Goal: Transaction & Acquisition: Purchase product/service

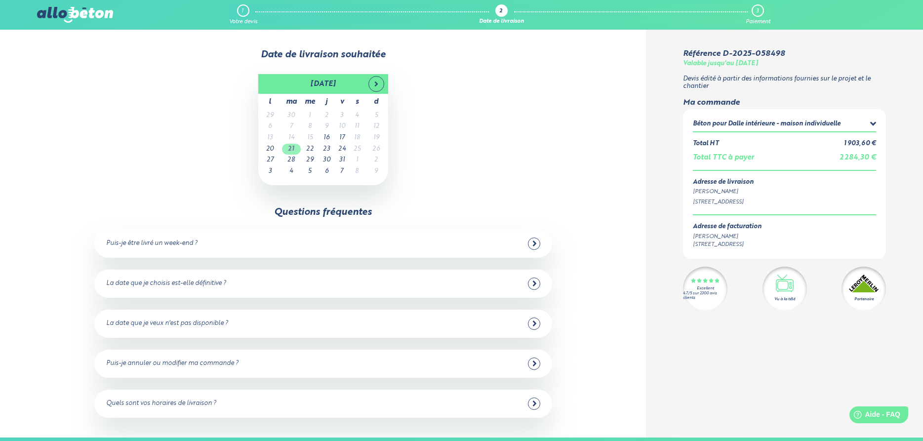
click at [290, 151] on td "21" at bounding box center [291, 149] width 19 height 11
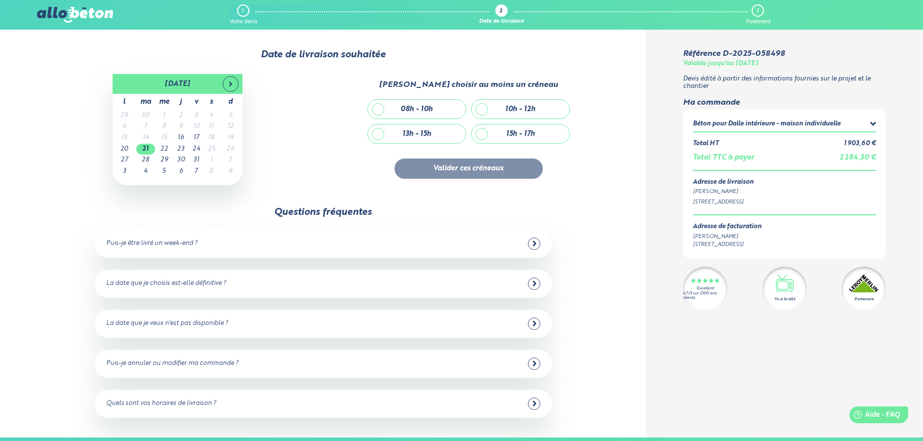
click at [418, 103] on div "08h - 10h" at bounding box center [417, 109] width 98 height 19
checkbox input "true"
click at [494, 172] on button "Valider ces créneaux" at bounding box center [469, 169] width 148 height 20
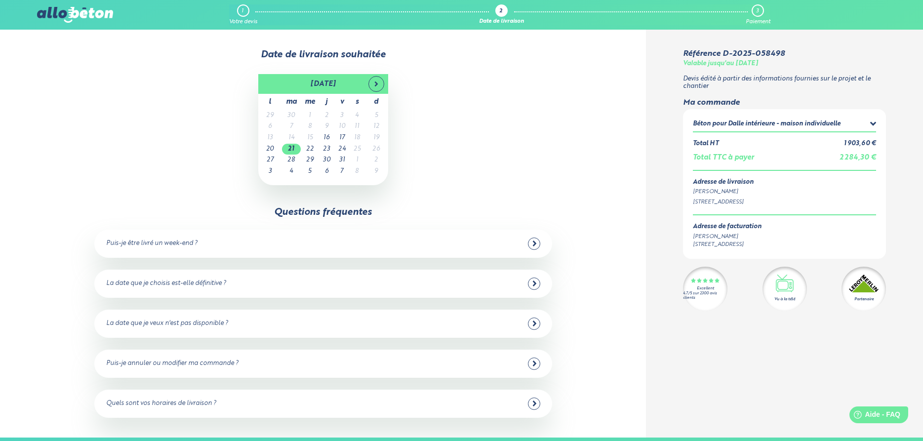
click at [470, 188] on div "Date de livraison souhaitée 21/10/2025 octobre 2025 l ma me j v s d 29 30 1 2 3…" at bounding box center [323, 234] width 646 height 408
click at [501, 11] on div "2" at bounding box center [500, 11] width 3 height 6
click at [295, 150] on td "21" at bounding box center [291, 149] width 19 height 11
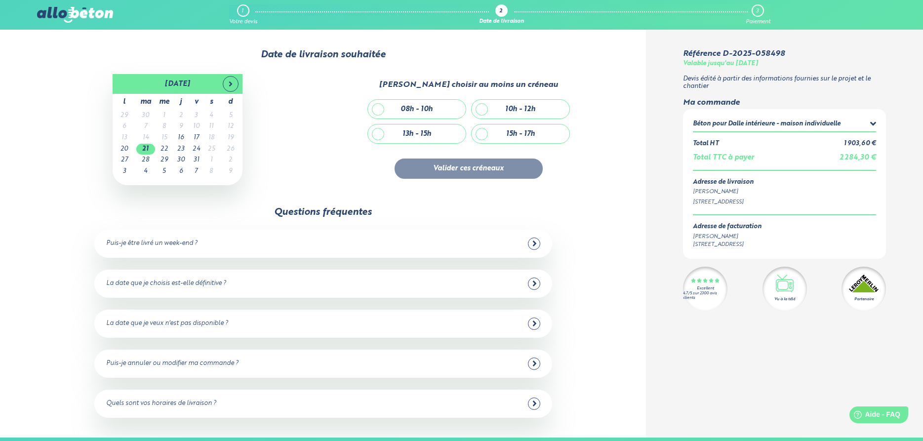
click at [415, 107] on div "08h - 10h" at bounding box center [417, 109] width 32 height 8
checkbox input "true"
click at [461, 167] on button "Valider ces créneaux" at bounding box center [469, 169] width 148 height 20
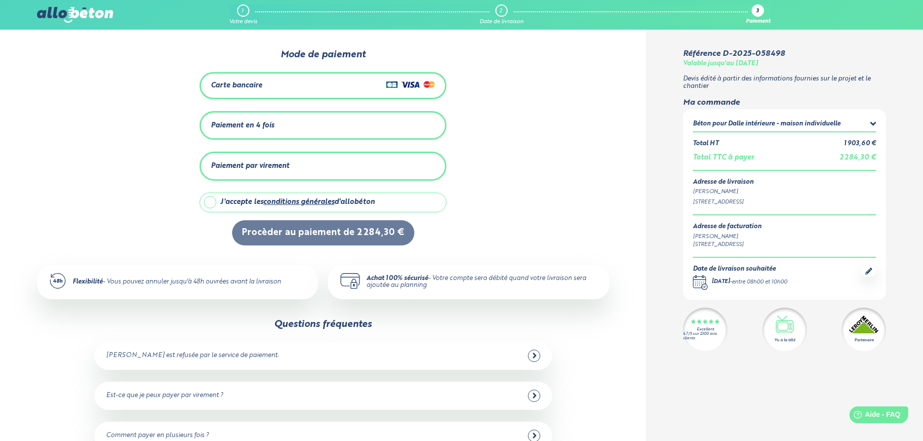
click at [288, 121] on div "Paiement en 4 fois" at bounding box center [323, 126] width 224 height 16
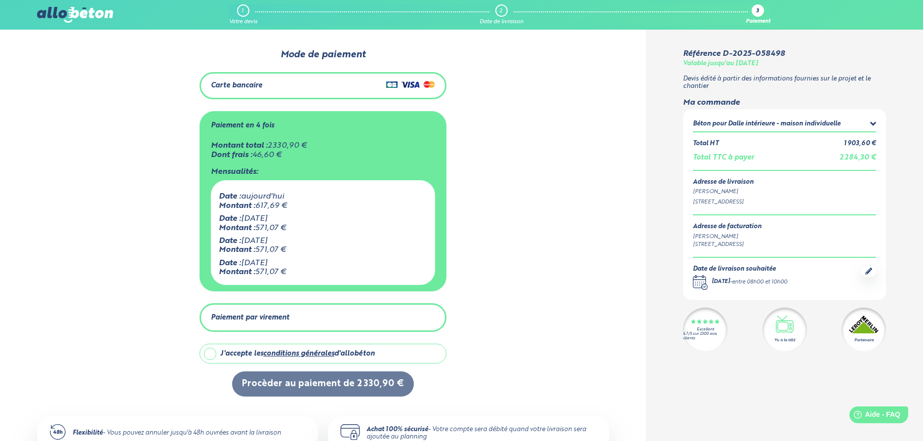
scroll to position [50, 0]
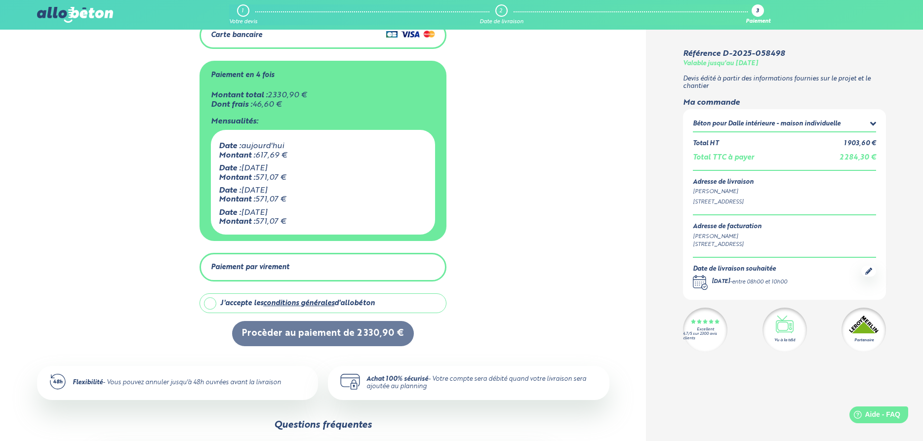
click at [213, 302] on label "J'accepte les conditions générales d'allobéton" at bounding box center [323, 303] width 247 height 20
checkbox input "true"
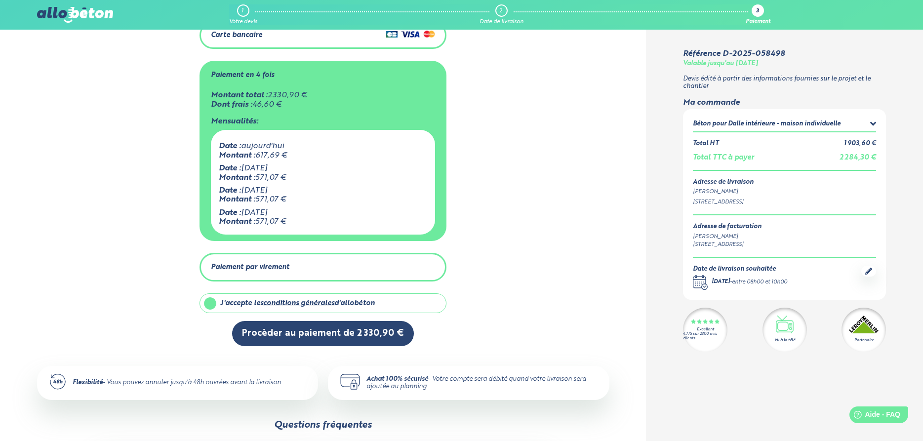
drag, startPoint x: 296, startPoint y: 153, endPoint x: 257, endPoint y: 156, distance: 39.1
click at [257, 156] on div "Montant : 617,69 €" at bounding box center [323, 155] width 208 height 9
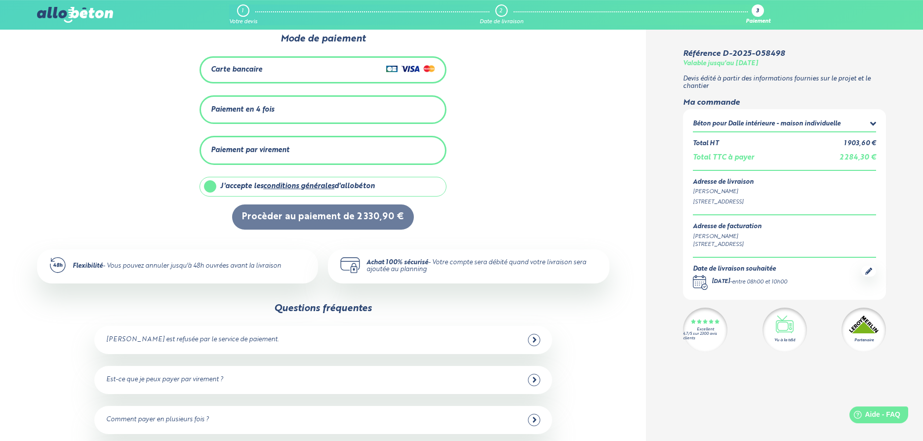
scroll to position [0, 0]
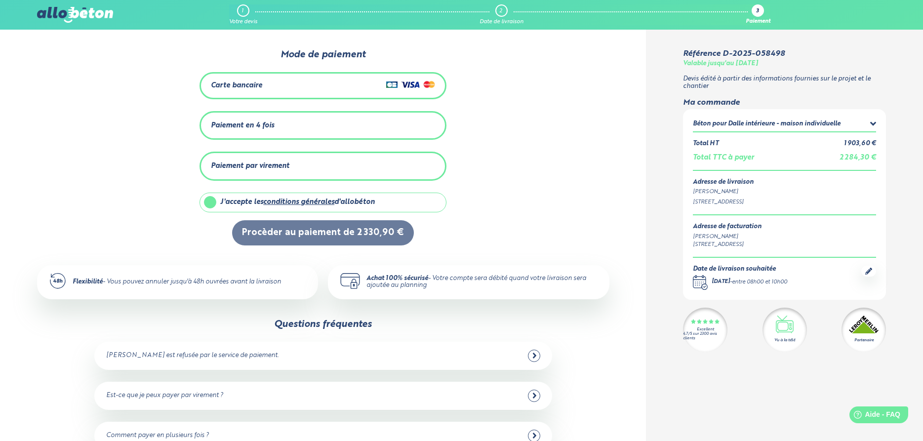
click at [282, 122] on div "Paiement en 4 fois" at bounding box center [323, 126] width 224 height 16
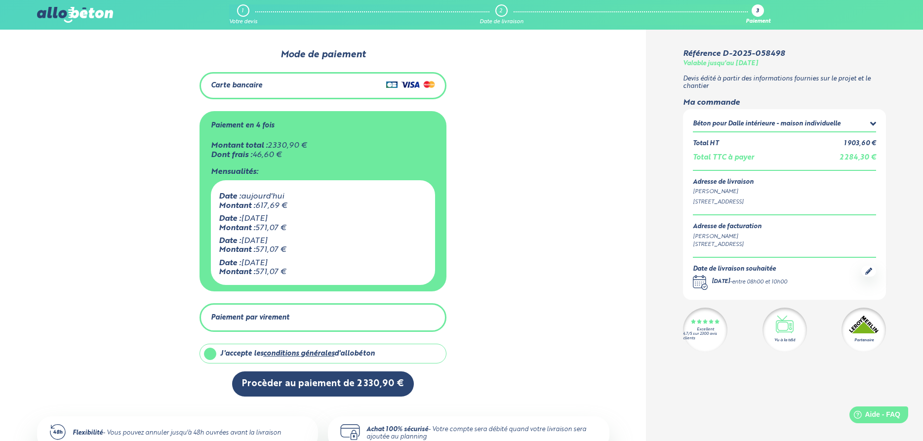
click at [642, 272] on div "0 1 2 Mode de paiement Carte bancaire Paiement en 4 fois Montant total : 2 330,…" at bounding box center [323, 365] width 646 height 671
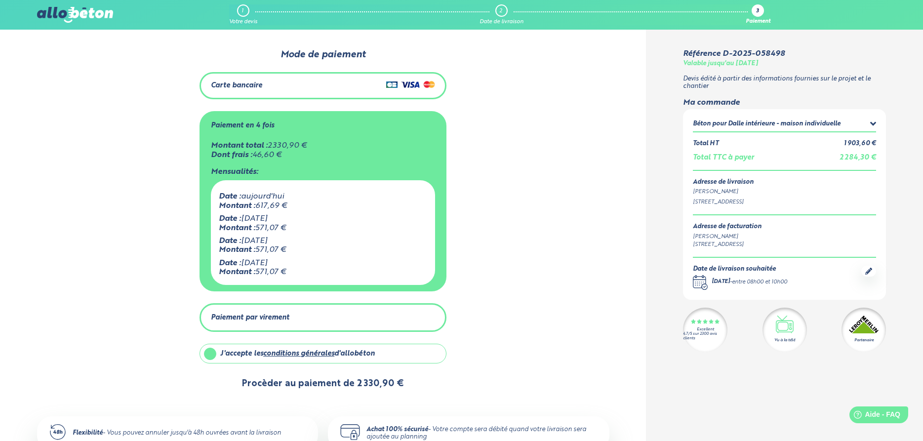
click at [373, 385] on button "Procèder au paiement de 2 330,90 €" at bounding box center [323, 383] width 182 height 25
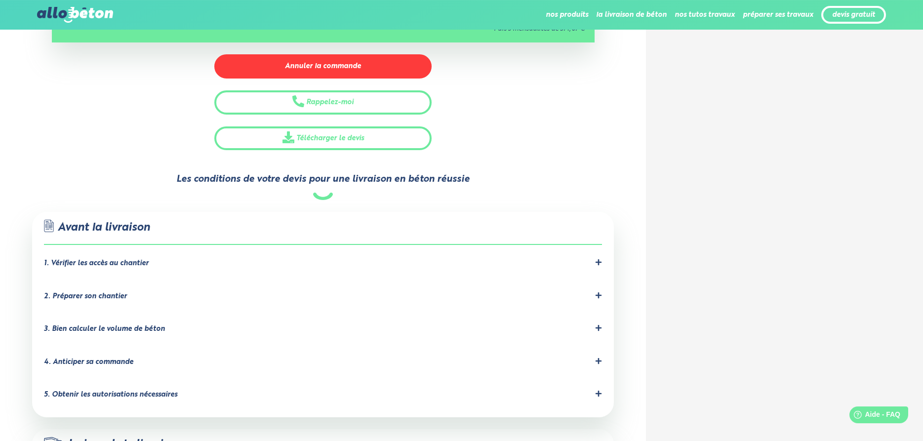
scroll to position [353, 0]
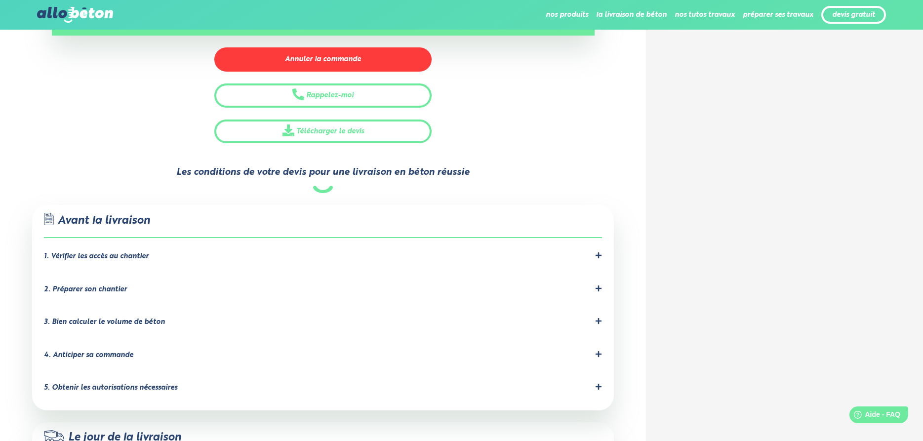
click at [530, 252] on div "1. Vérifier les accès au chantier" at bounding box center [323, 256] width 558 height 9
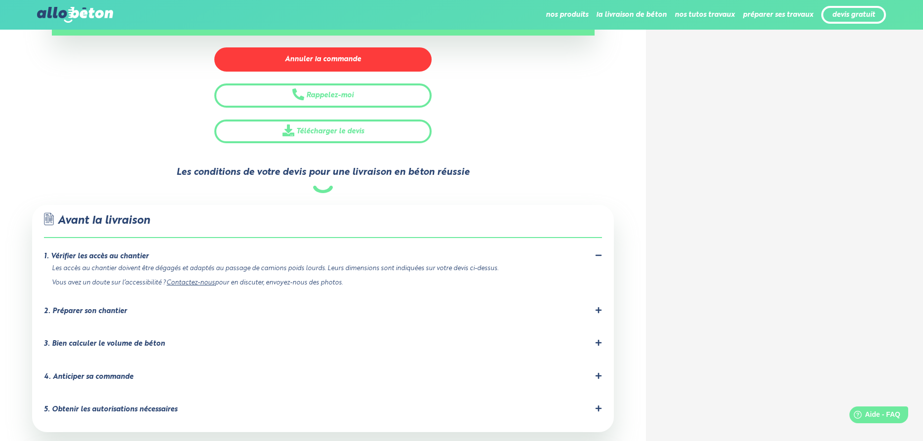
click at [156, 308] on div "2. Préparer son chantier" at bounding box center [323, 311] width 558 height 9
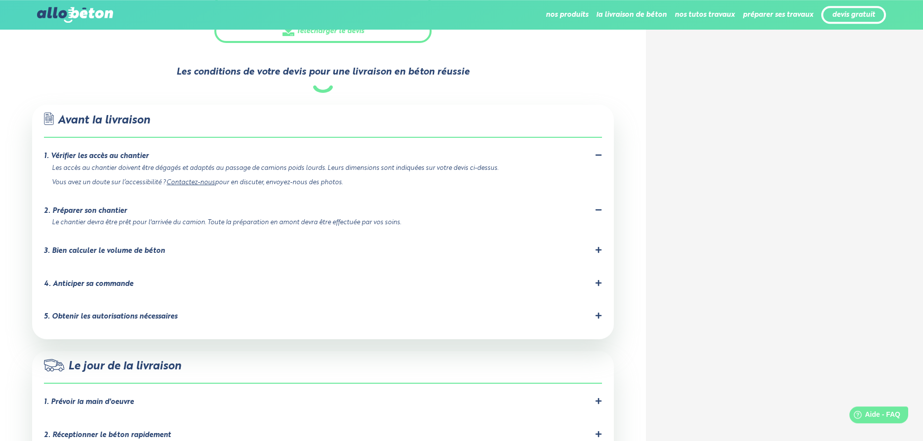
scroll to position [453, 0]
click at [223, 246] on div "3. Bien calculer le volume de béton" at bounding box center [323, 250] width 558 height 9
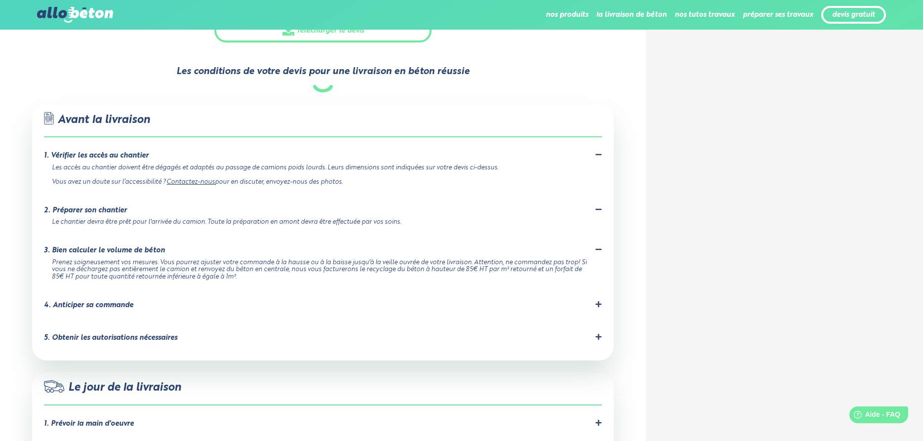
click at [390, 301] on div "4. Anticiper sa commande" at bounding box center [323, 305] width 558 height 9
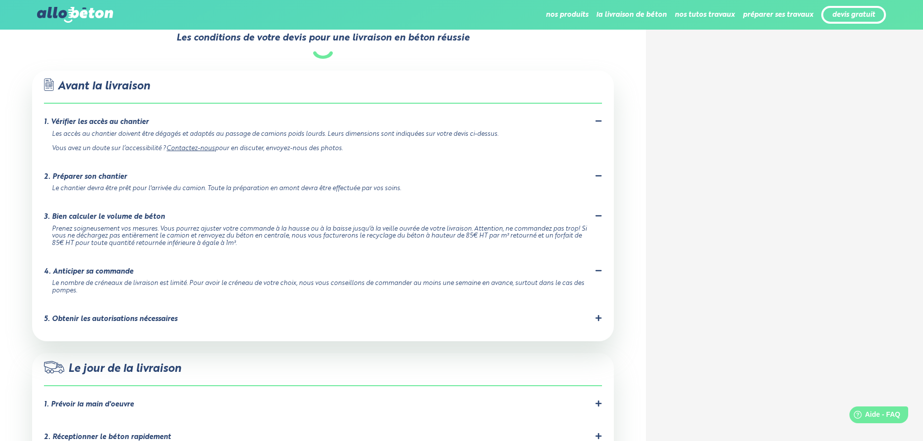
scroll to position [504, 0]
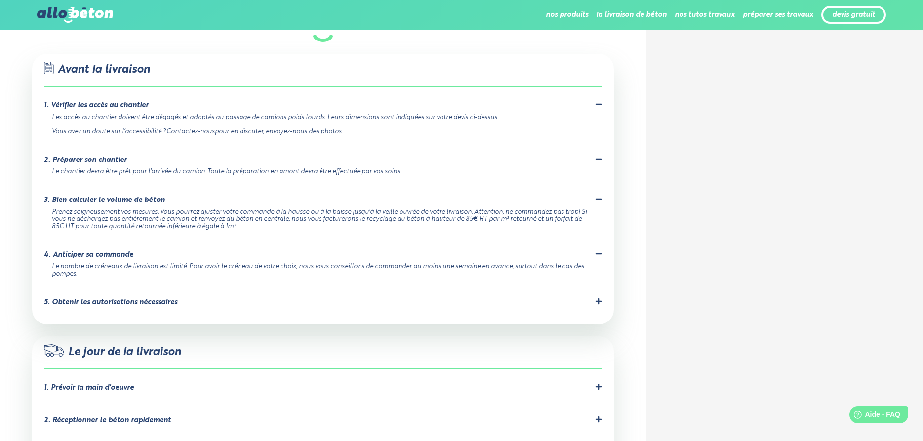
click at [247, 298] on div "5. Obtenir les autorisations nécessaires Demandez à la mairie une dérogation s'…" at bounding box center [323, 304] width 558 height 13
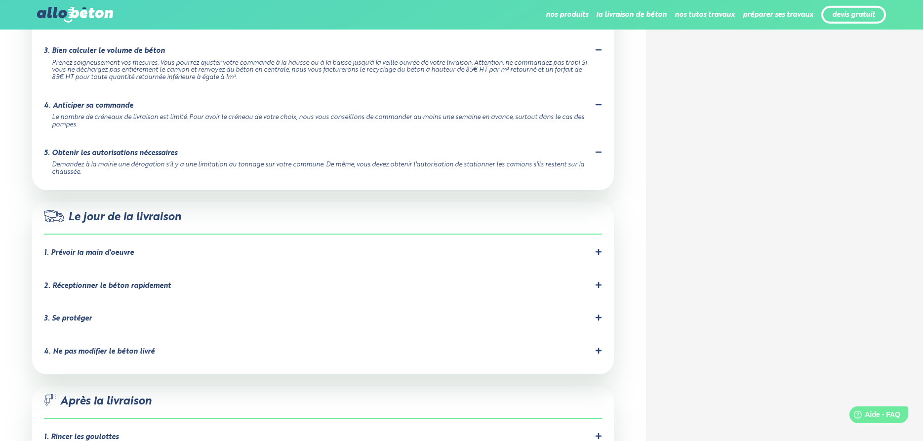
scroll to position [655, 0]
click at [208, 246] on div "1. Prévoir la main d'oeuvre" at bounding box center [323, 250] width 558 height 9
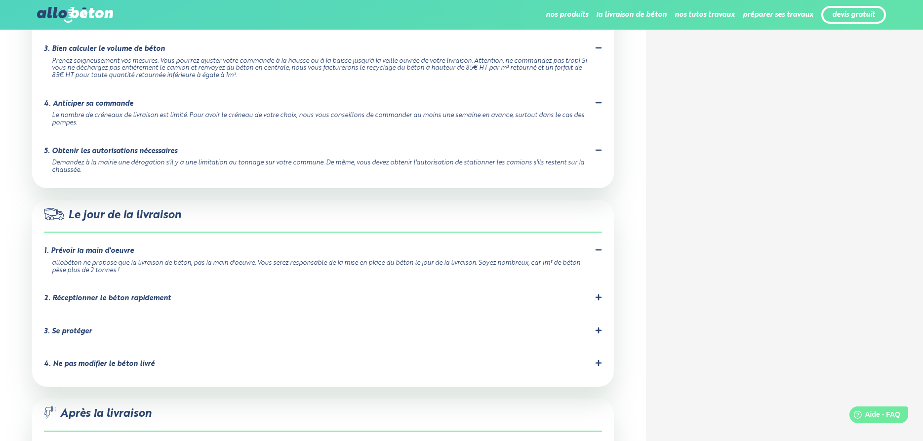
click at [239, 294] on div "2. Réceptionner le béton rapidement" at bounding box center [323, 300] width 558 height 13
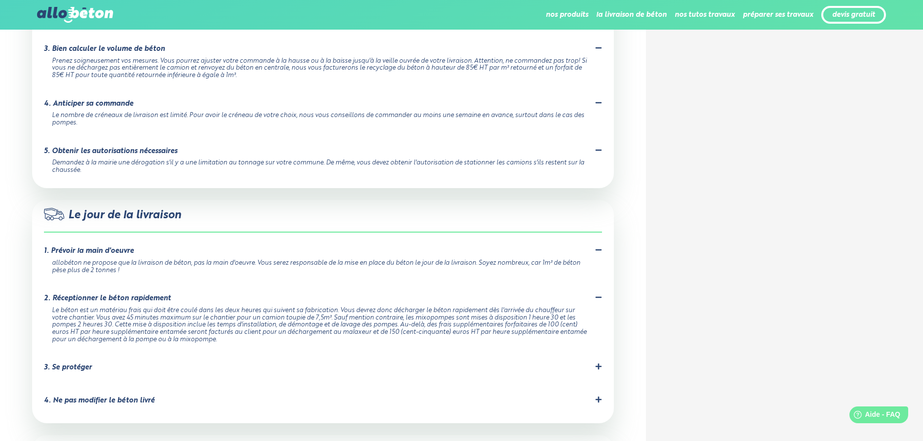
scroll to position [705, 0]
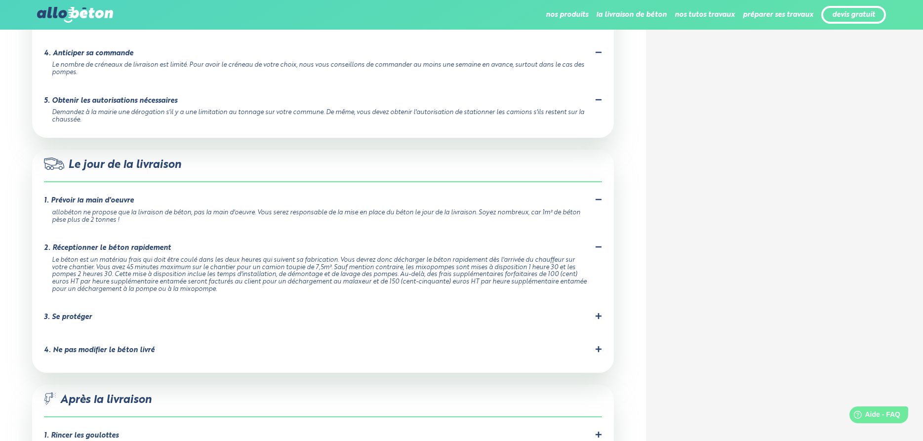
click at [223, 313] on div "3. Se protéger" at bounding box center [323, 317] width 558 height 9
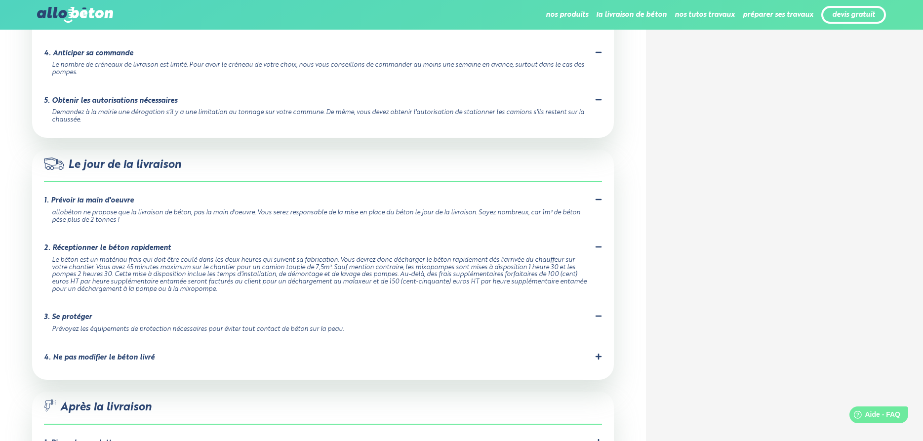
click at [248, 353] on div "4. Ne pas modifier le béton livré" at bounding box center [323, 357] width 558 height 9
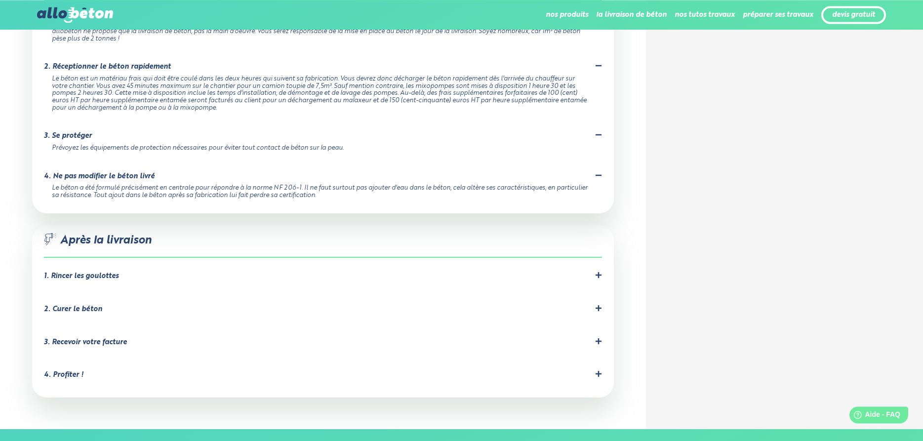
scroll to position [907, 0]
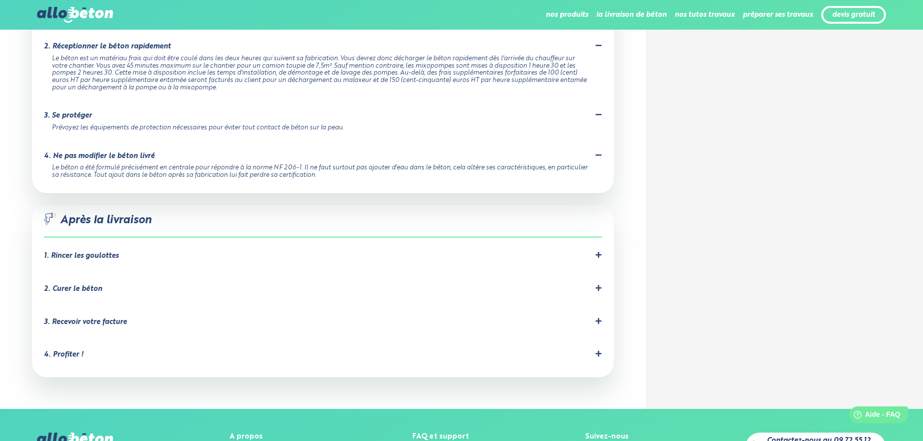
click at [235, 251] on div "1. Rincer les goulottes Le chauffeur devra rincer les goulottes obligatoirement…" at bounding box center [323, 257] width 558 height 13
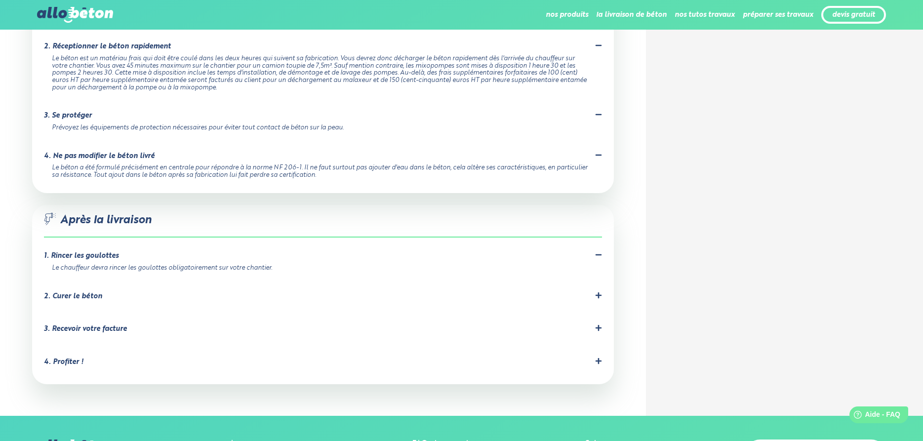
click at [187, 292] on div "2. Curer le béton" at bounding box center [323, 296] width 558 height 9
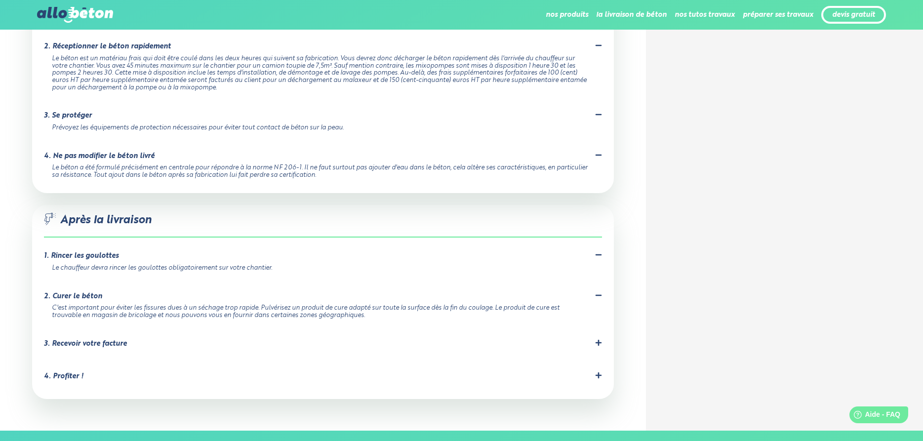
click at [337, 339] on div "3. Recevoir votre facture Votre facture sera envoyée automatiquement par mail l…" at bounding box center [323, 345] width 558 height 13
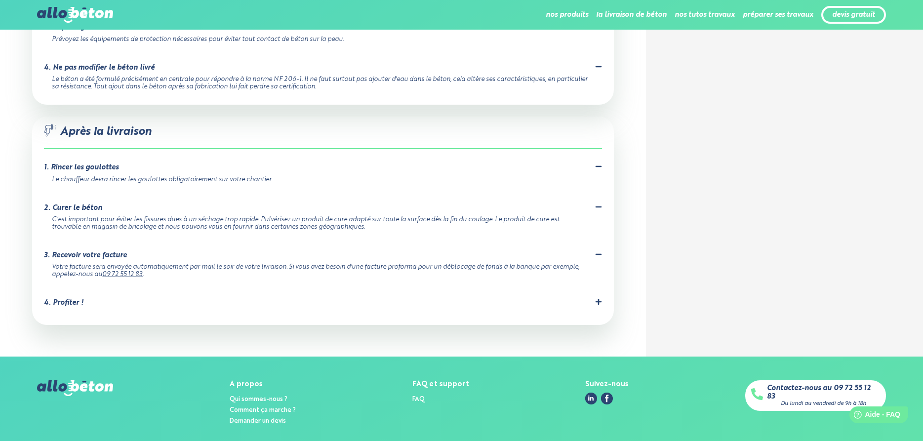
scroll to position [1008, 0]
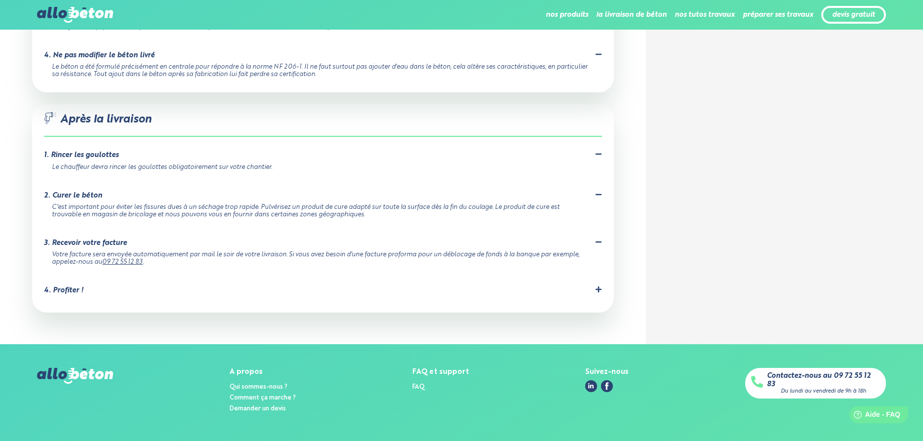
click at [400, 286] on div "4. Profiter ! Votre béton est coulé, bravo vous pouvez être fier de vous ! N'hé…" at bounding box center [323, 292] width 558 height 13
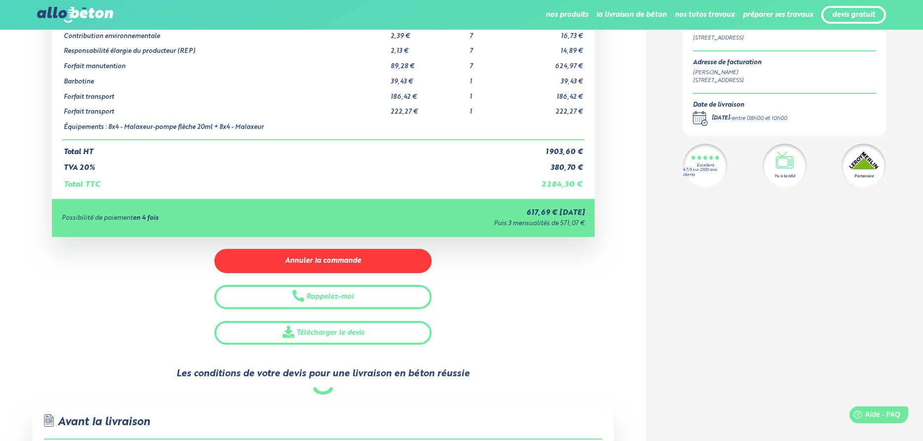
scroll to position [101, 0]
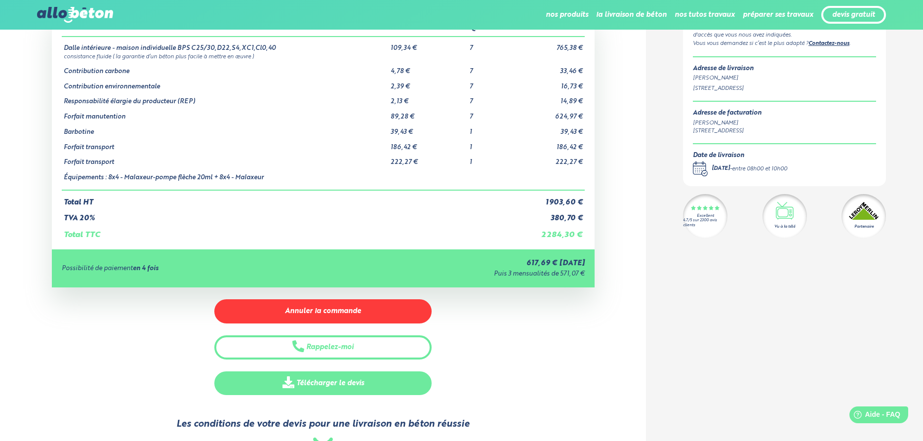
click at [341, 374] on link "Télécharger le devis" at bounding box center [322, 383] width 217 height 24
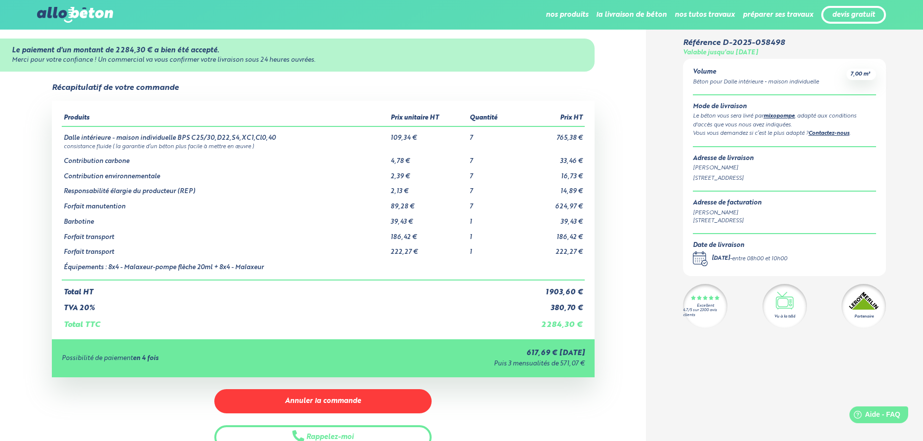
scroll to position [0, 0]
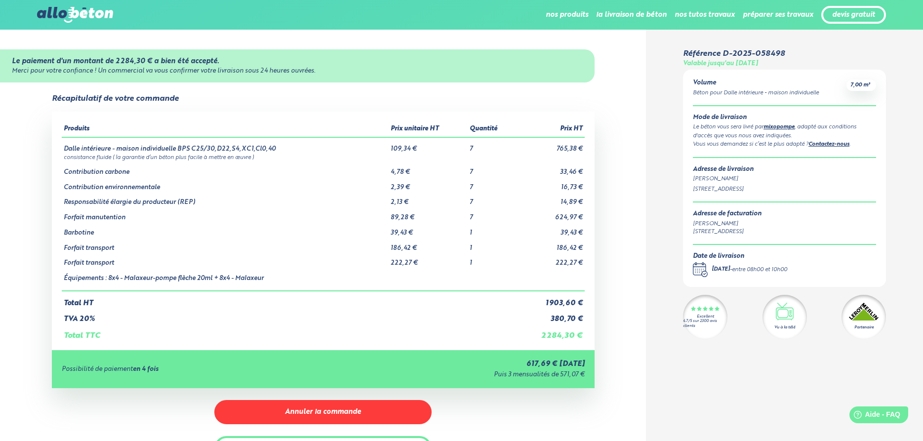
click at [846, 144] on link "Contactez-nous" at bounding box center [829, 144] width 41 height 5
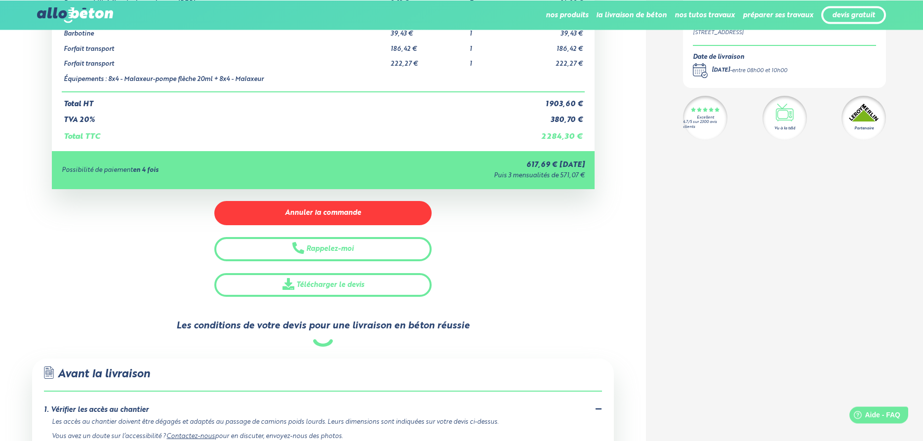
scroll to position [252, 0]
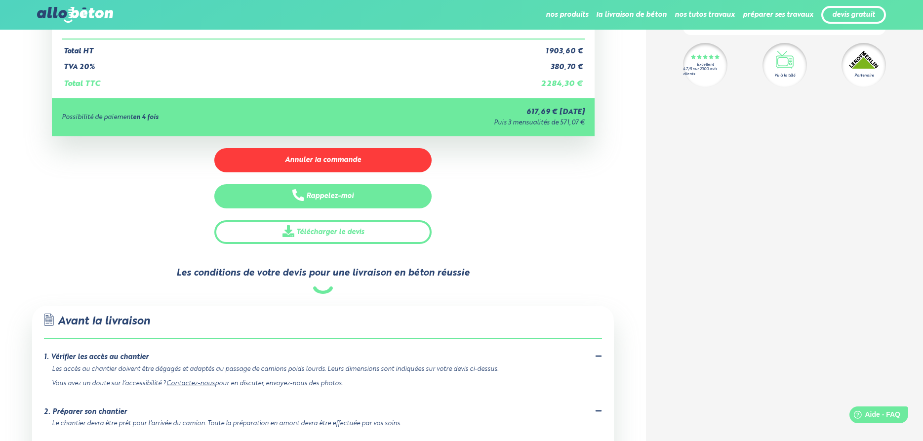
click at [359, 195] on button "Rappelez-moi" at bounding box center [322, 196] width 217 height 24
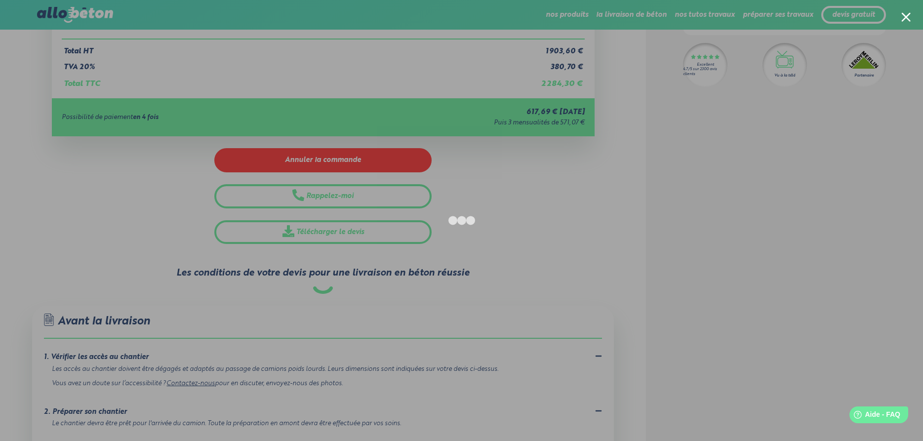
click at [765, 194] on div at bounding box center [461, 220] width 923 height 441
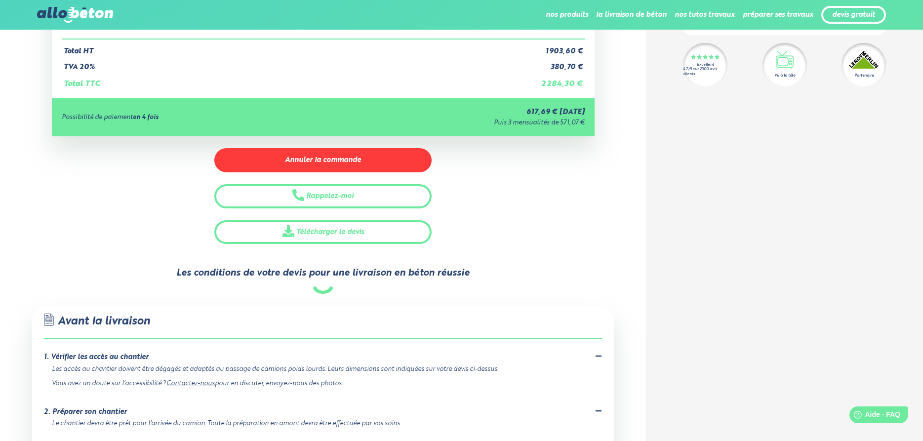
click at [615, 236] on div "Récapitulatif de votre commande Produits Prix unitaire HT Quantité Prix HT Dall…" at bounding box center [323, 43] width 646 height 402
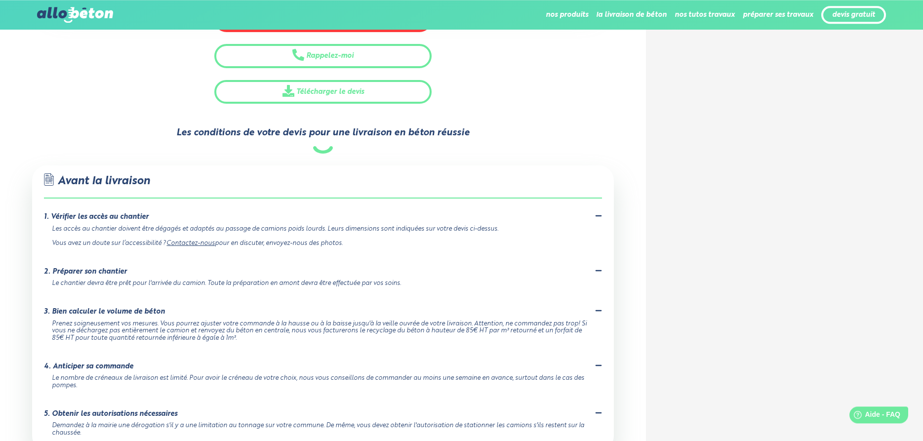
scroll to position [403, 0]
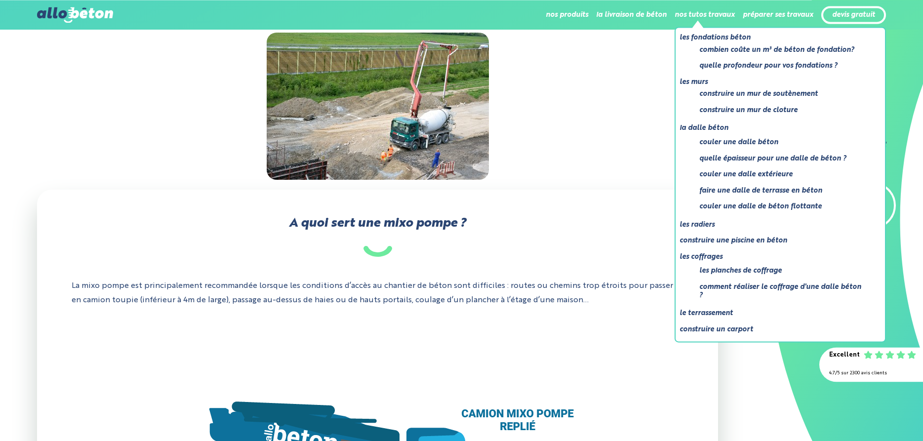
scroll to position [151, 0]
